Goal: Information Seeking & Learning: Find specific fact

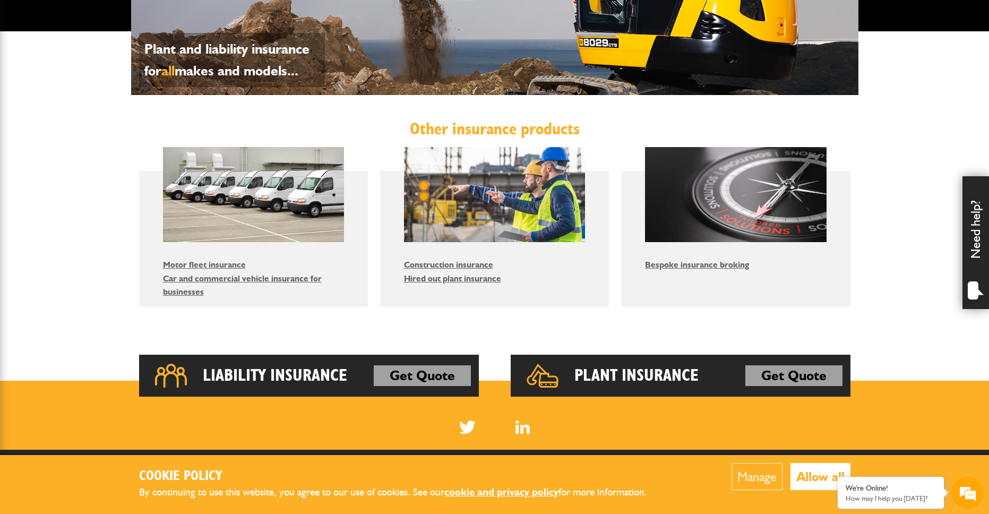
scroll to position [416, 0]
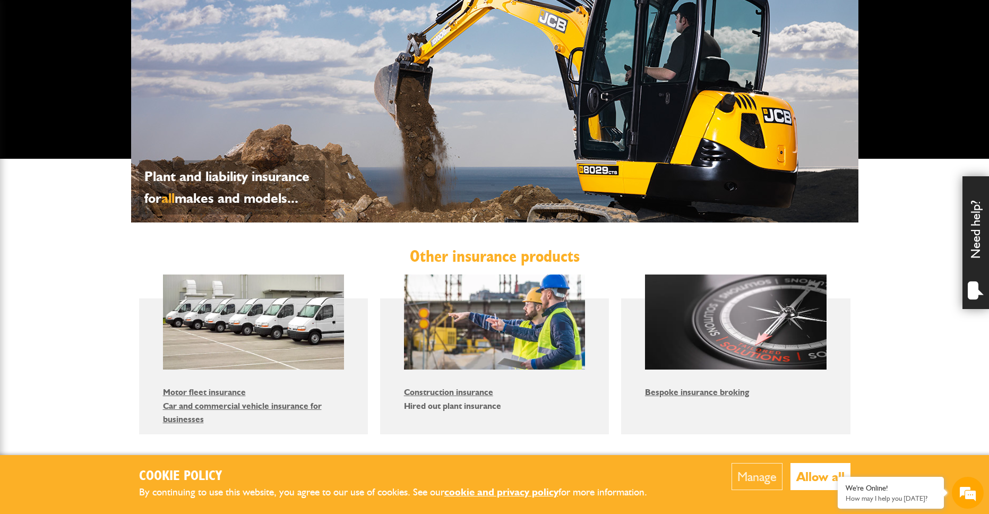
click at [476, 404] on link "Hired out plant insurance" at bounding box center [452, 406] width 97 height 10
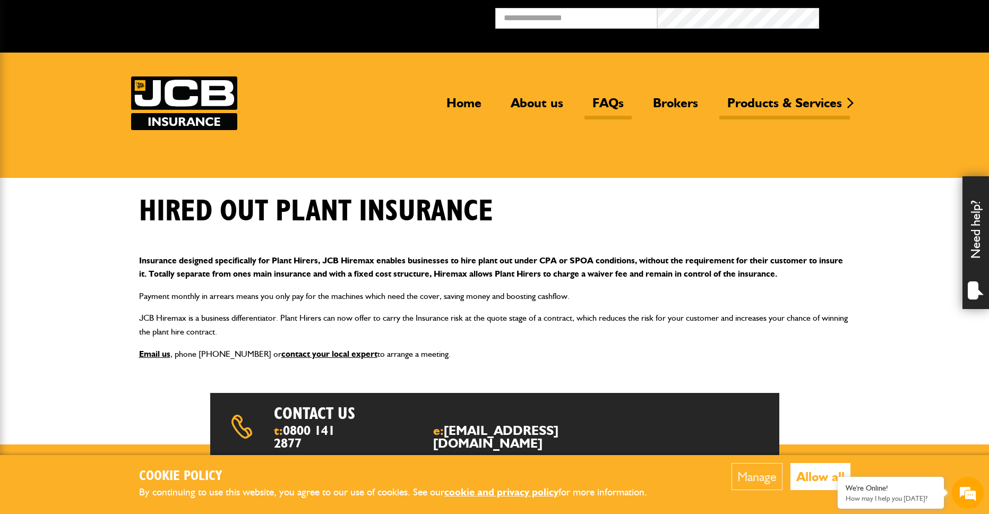
click at [602, 102] on link "FAQs" at bounding box center [608, 107] width 47 height 24
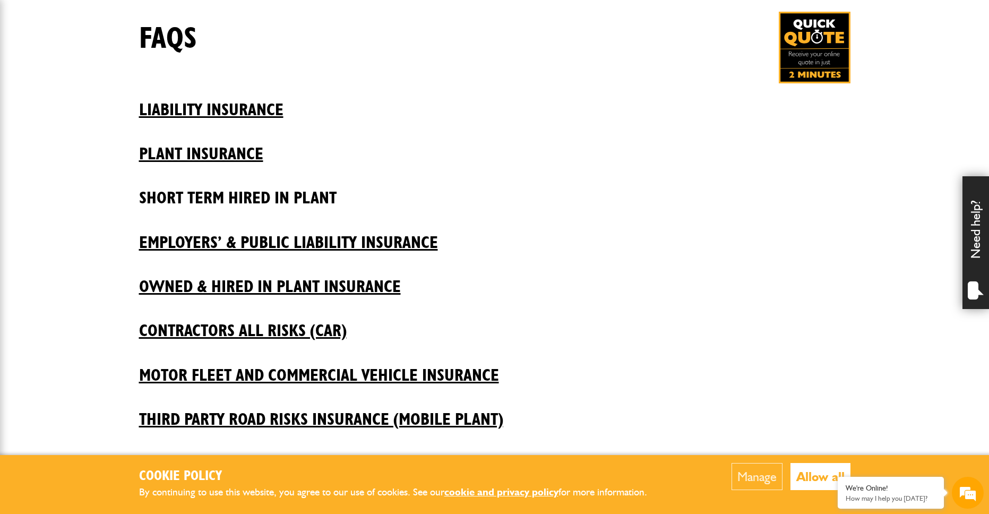
scroll to position [183, 0]
click at [321, 200] on h2 "Short Term Hired In Plant" at bounding box center [495, 190] width 712 height 36
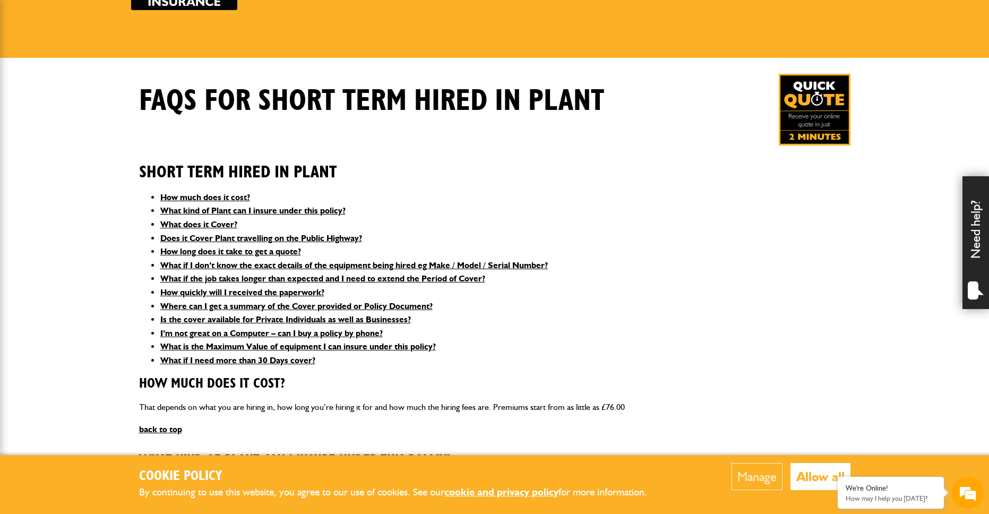
scroll to position [136, 0]
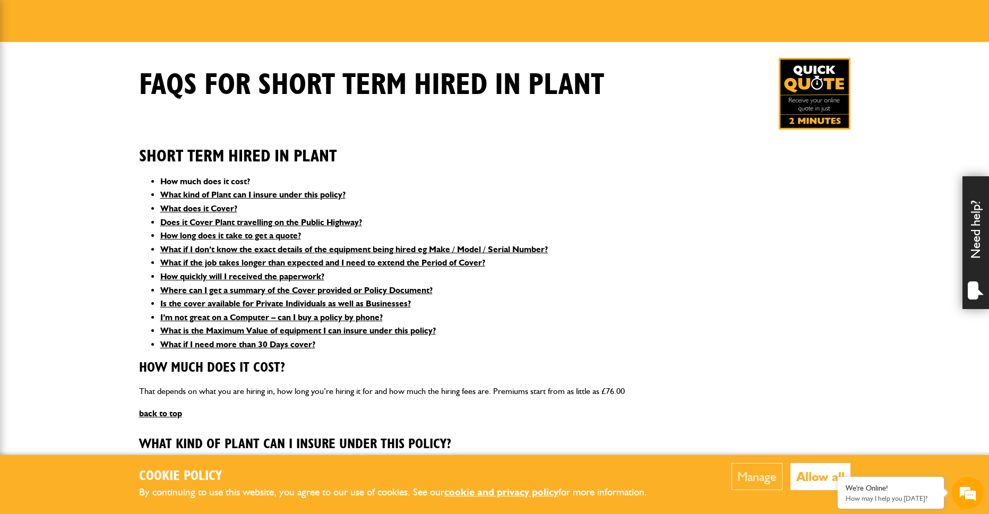
click at [198, 180] on link "How much does it cost?" at bounding box center [205, 181] width 90 height 10
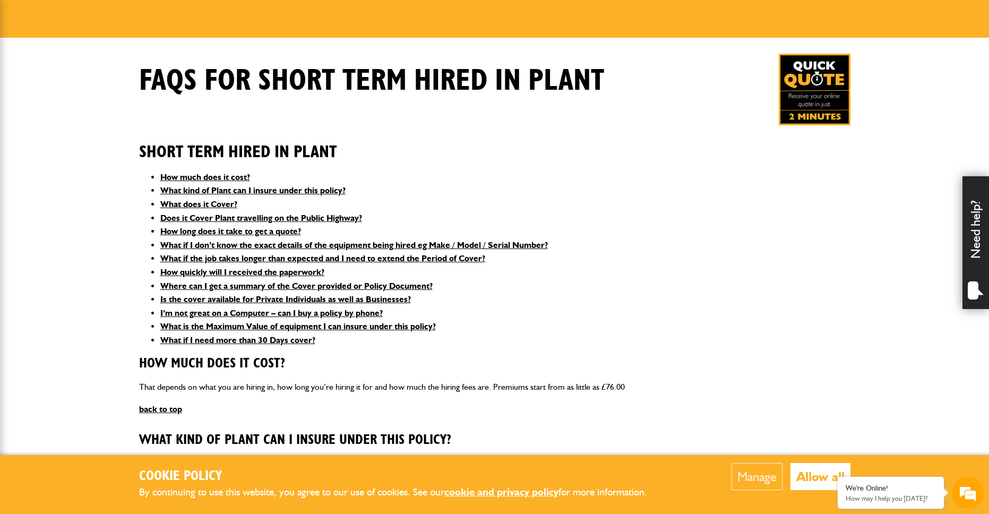
scroll to position [141, 0]
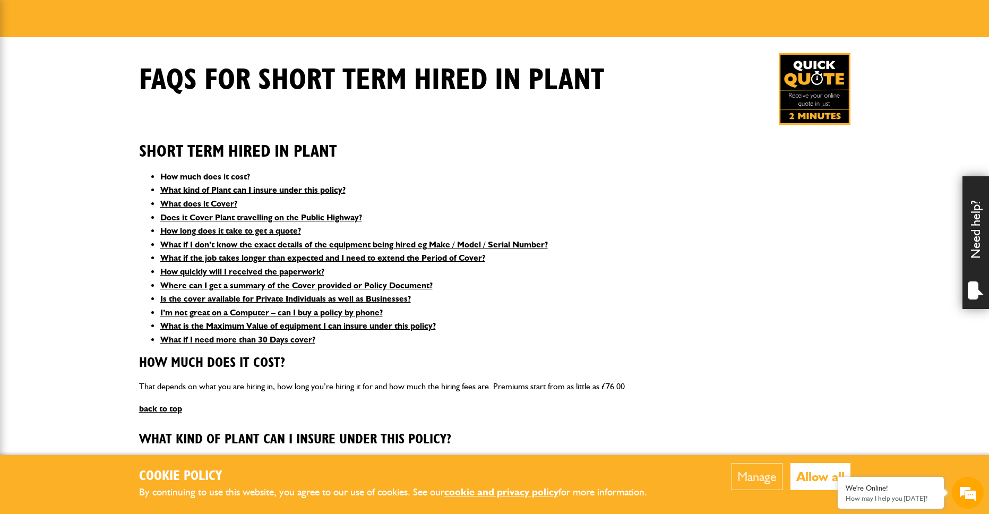
click at [219, 176] on link "How much does it cost?" at bounding box center [205, 177] width 90 height 10
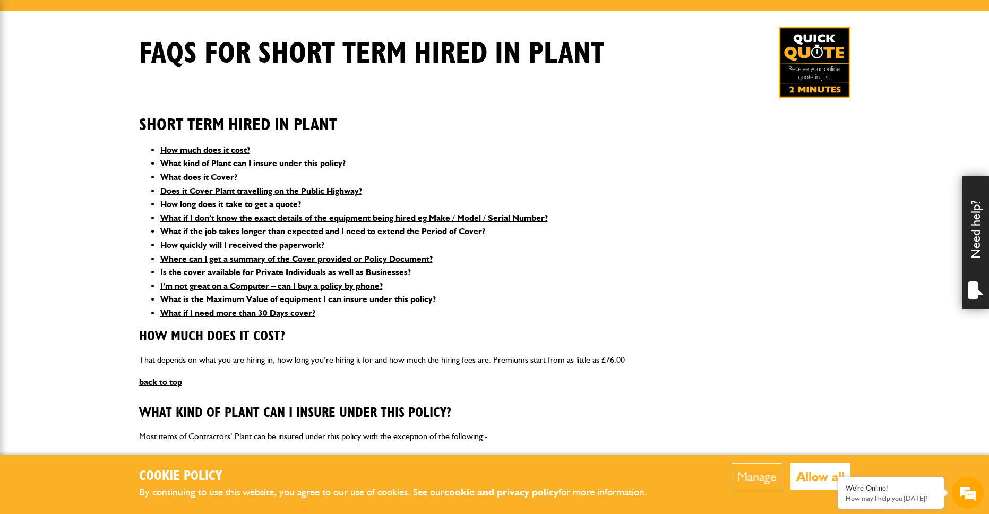
scroll to position [177, 0]
